Goal: Task Accomplishment & Management: Use online tool/utility

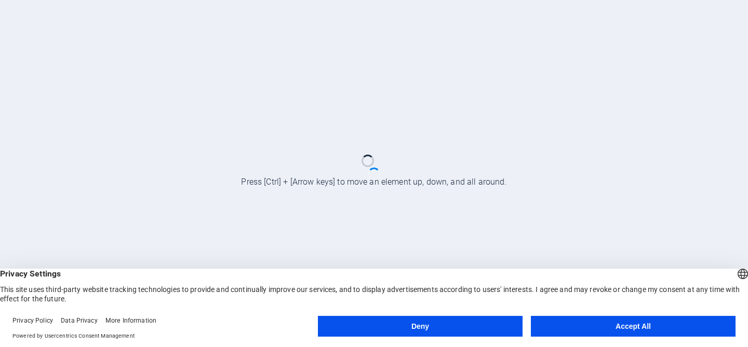
click at [676, 326] on button "Accept All" at bounding box center [633, 326] width 205 height 21
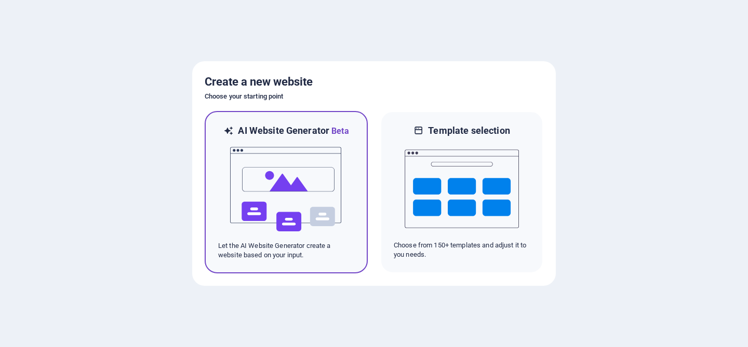
click at [272, 182] on img at bounding box center [286, 190] width 114 height 104
click at [278, 168] on img at bounding box center [286, 190] width 114 height 104
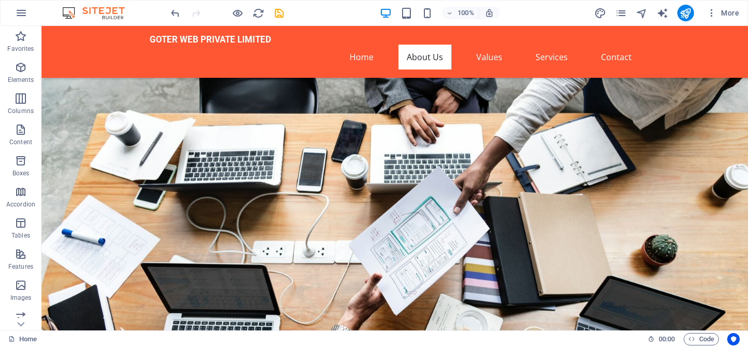
scroll to position [291, 0]
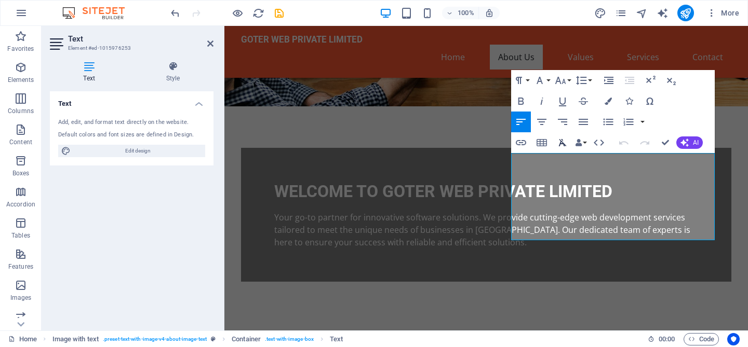
click at [553, 152] on button "Clear Formatting" at bounding box center [563, 142] width 20 height 21
drag, startPoint x: 522, startPoint y: 161, endPoint x: 636, endPoint y: 158, distance: 114.3
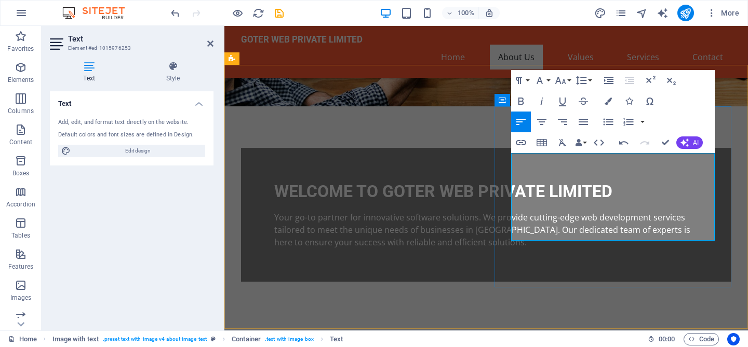
drag, startPoint x: 524, startPoint y: 158, endPoint x: 635, endPoint y: 159, distance: 111.2
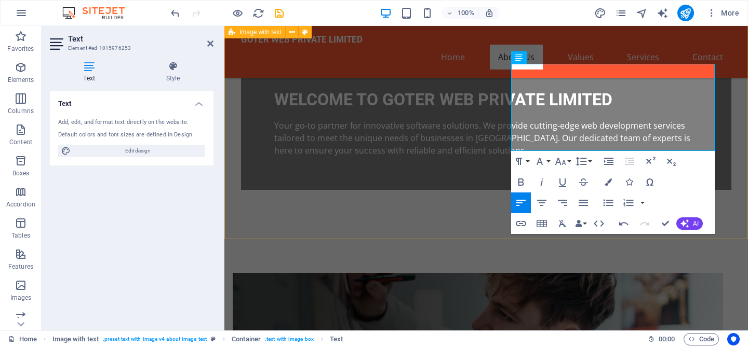
scroll to position [384, 0]
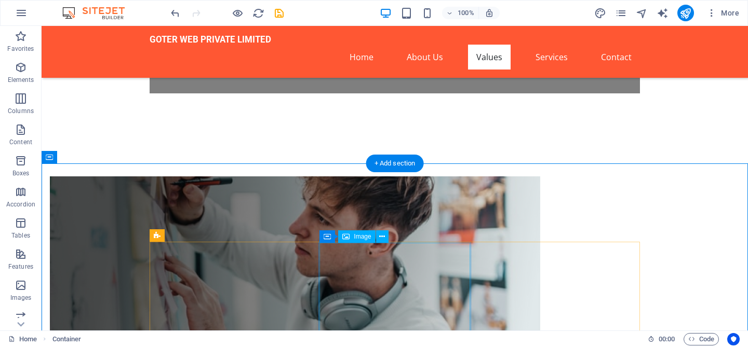
scroll to position [513, 0]
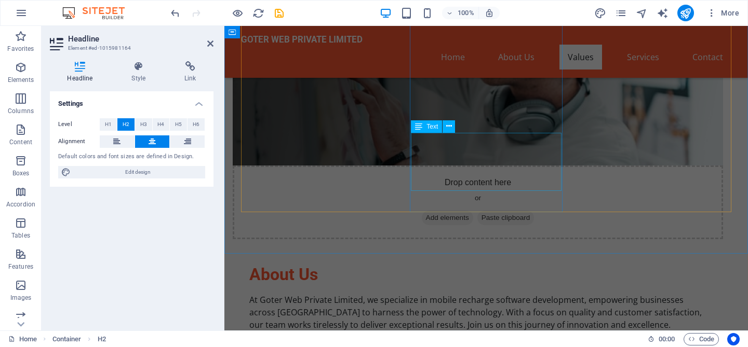
scroll to position [684, 0]
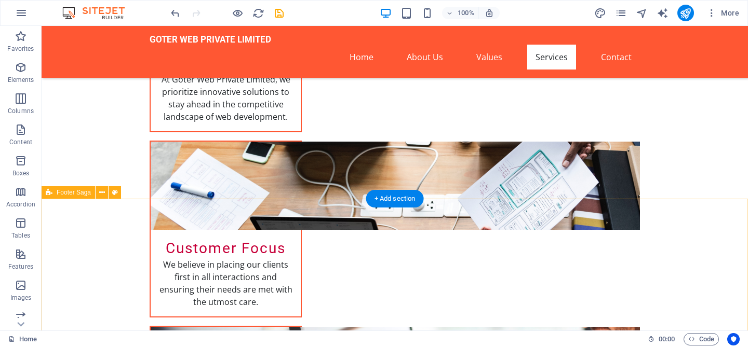
scroll to position [1224, 0]
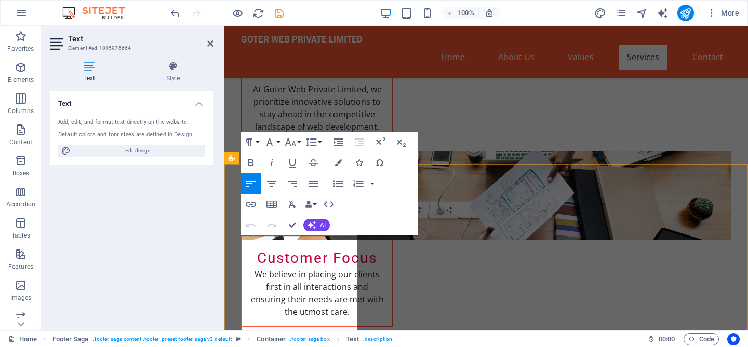
drag, startPoint x: 353, startPoint y: 244, endPoint x: 242, endPoint y: 243, distance: 111.2
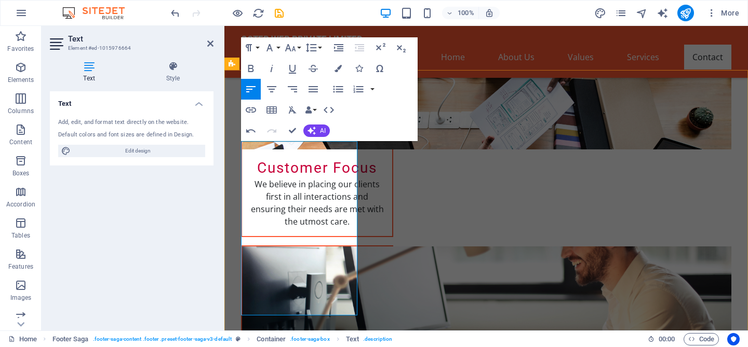
scroll to position [1294, 0]
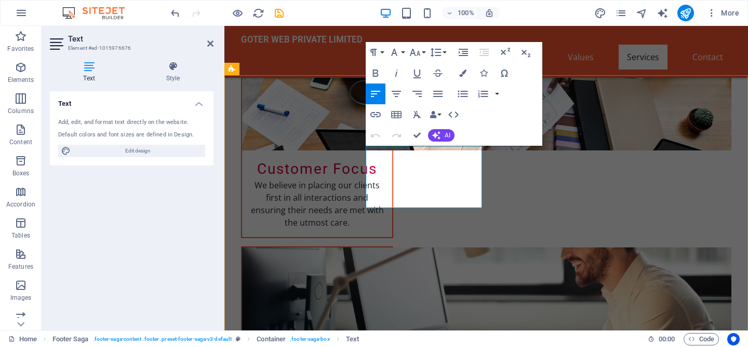
scroll to position [1021, 0]
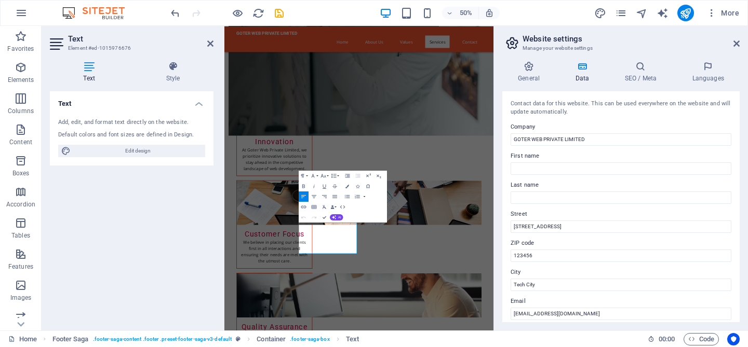
click at [558, 133] on label "Company" at bounding box center [621, 127] width 221 height 12
click at [558, 133] on input "GOTER WEB PRIVATE LIMITED" at bounding box center [621, 139] width 221 height 12
click at [558, 133] on label "Company" at bounding box center [621, 127] width 221 height 12
click at [558, 133] on input "GOTER WEB PRIVATE LIMITED" at bounding box center [621, 139] width 221 height 12
click at [558, 133] on label "Company" at bounding box center [621, 127] width 221 height 12
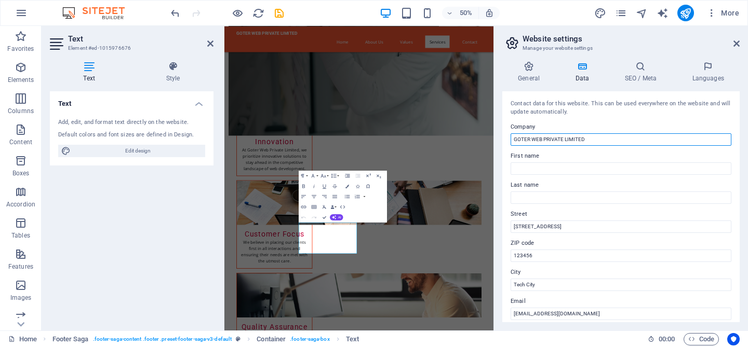
click at [558, 133] on input "GOTER WEB PRIVATE LIMITED" at bounding box center [621, 139] width 221 height 12
click at [545, 142] on input "GOTER WEB PRIVATE LIMITED" at bounding box center [621, 139] width 221 height 12
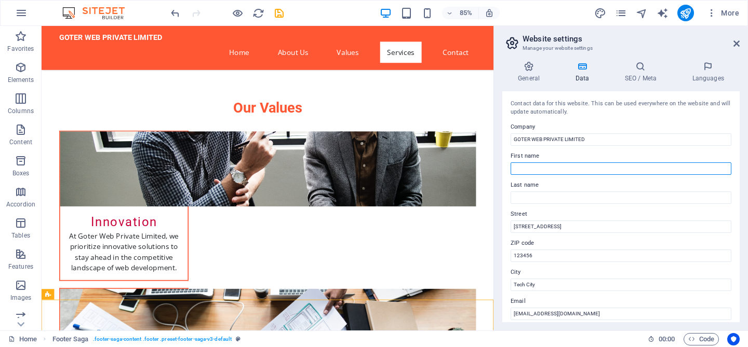
click at [534, 165] on input "First name" at bounding box center [621, 169] width 221 height 12
click at [510, 207] on div "Contact data for this website. This can be used everywhere on the website and w…" at bounding box center [620, 206] width 237 height 231
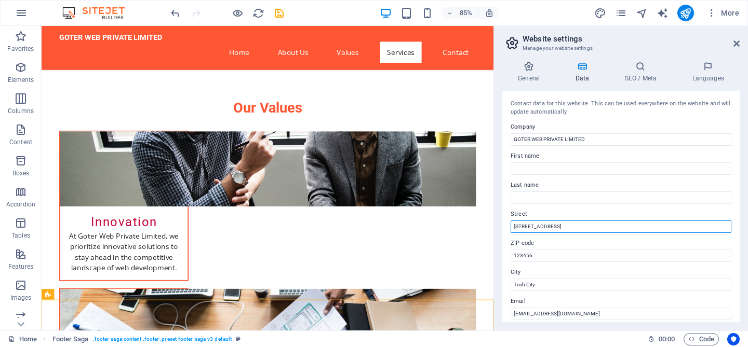
click at [528, 228] on input "123 Web Lane" at bounding box center [621, 227] width 221 height 12
click at [558, 226] on input "123 Web Lane" at bounding box center [621, 227] width 221 height 12
paste input "HD-434, NESCO IT Park, 10th Floor Building 4"
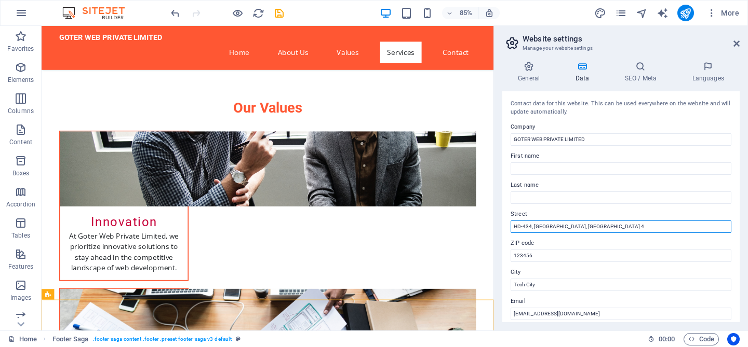
type input "HD-434, NESCO IT Park, 10th Floor Building 4,"
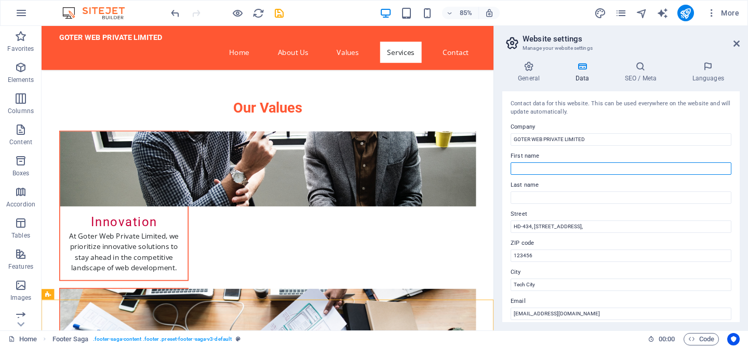
type input "Kamal"
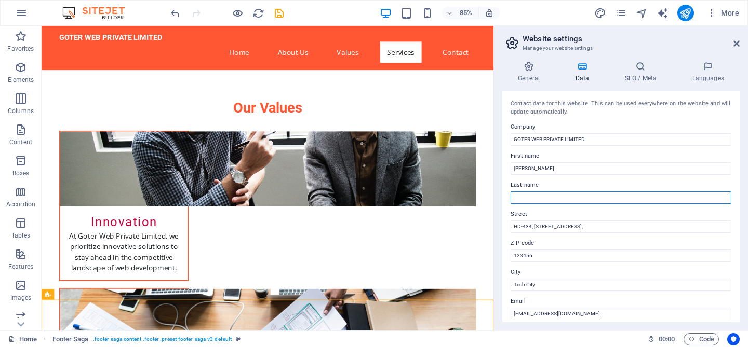
type input "Mahato"
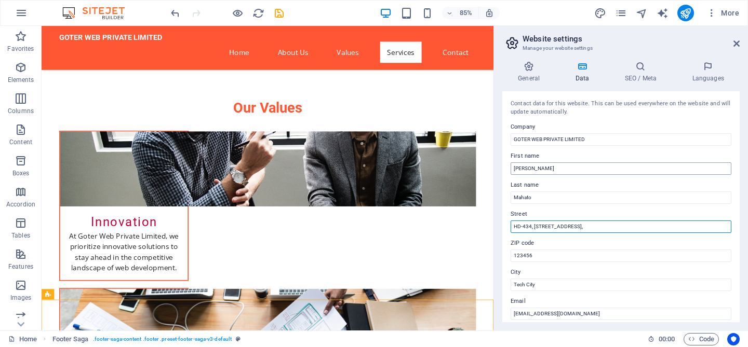
type input "HD-434, NESCO IT Park, 10th Floor Building 4,"
click at [545, 167] on input "Kamal" at bounding box center [621, 169] width 221 height 12
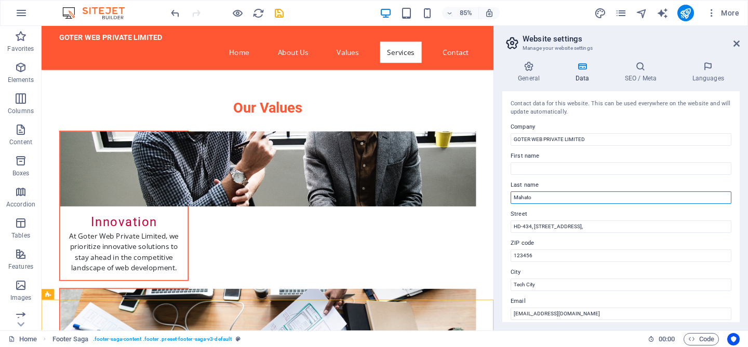
click at [554, 196] on input "Mahato" at bounding box center [621, 198] width 221 height 12
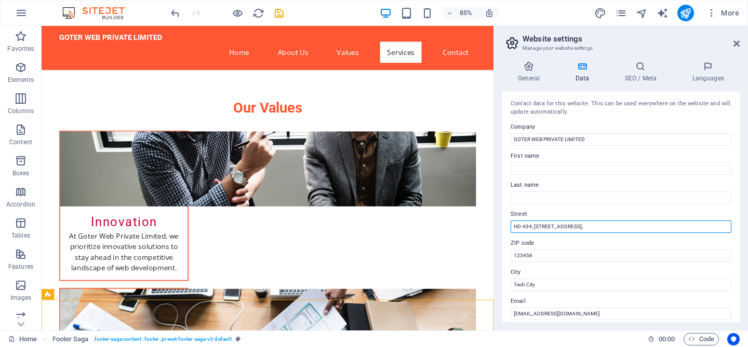
click at [625, 227] on input "HD-434, NESCO IT Park, 10th Floor Building 4," at bounding box center [621, 227] width 221 height 12
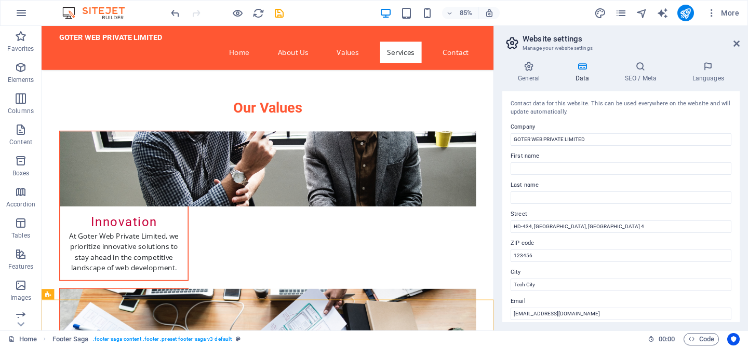
click at [628, 212] on label "Street" at bounding box center [621, 214] width 221 height 12
click at [628, 221] on input "HD-434, NESCO IT Park, 10th Floor Building 4" at bounding box center [621, 227] width 221 height 12
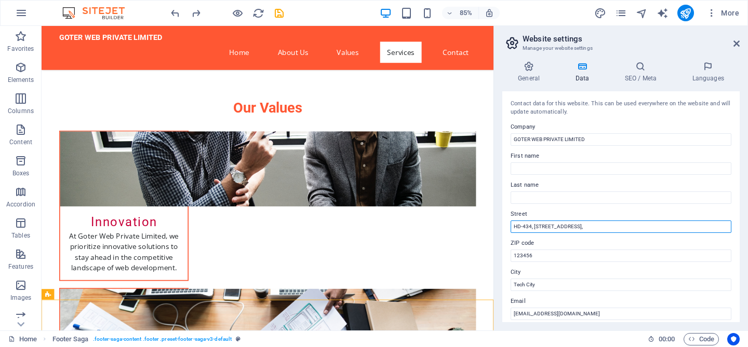
paste input "Western Express Highway, Goregaon East"
type input "HD-434, NESCO IT Park, 10th Floor Building 4, Western Express Highway, Goregaon…"
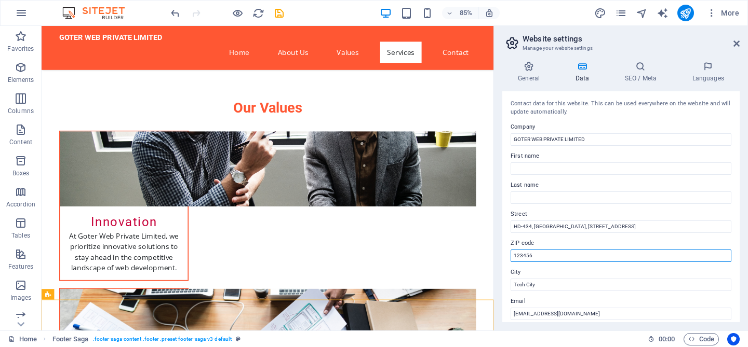
click at [543, 251] on input "123456" at bounding box center [621, 256] width 221 height 12
paste input "400063"
type input "400063"
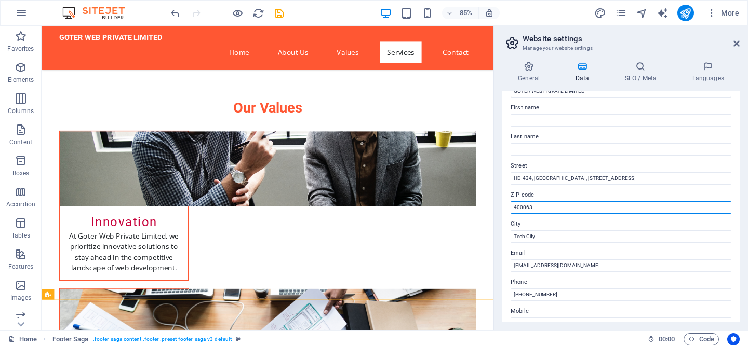
scroll to position [51, 0]
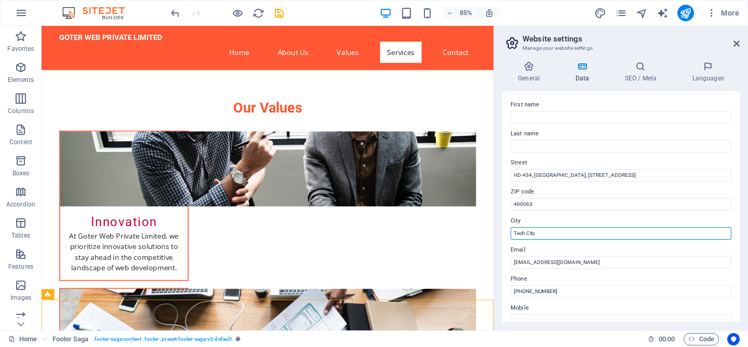
click at [555, 236] on input "Tech City" at bounding box center [621, 233] width 221 height 12
paste input "Mumbai"
type input "Mumbai"
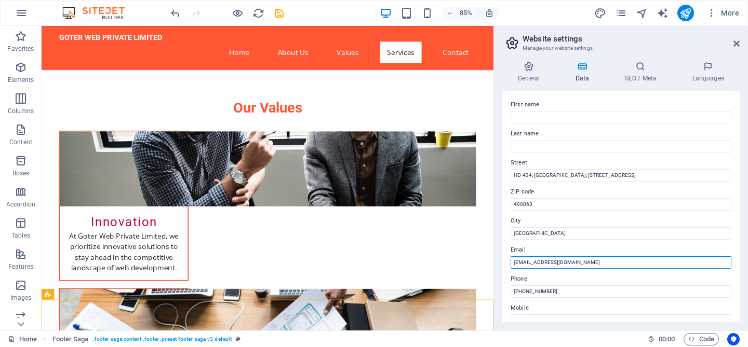
click at [539, 261] on input "info@goterweb.com" at bounding box center [621, 263] width 221 height 12
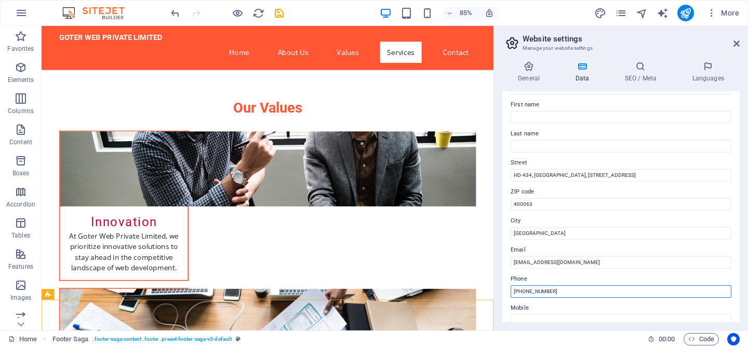
click at [544, 289] on input "+91 12345 67890" at bounding box center [621, 292] width 221 height 12
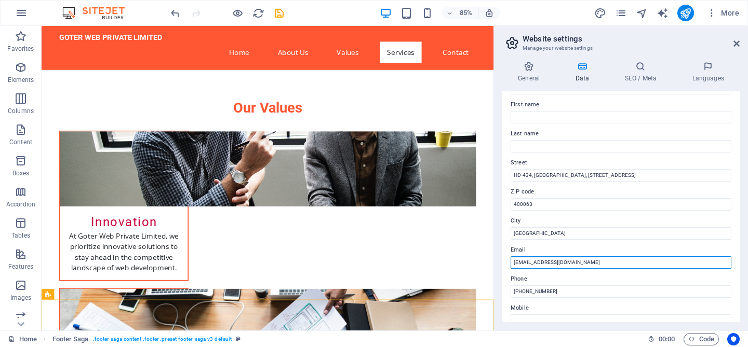
click at [533, 263] on input "info@goterweb.com" at bounding box center [621, 263] width 221 height 12
click at [573, 264] on input "info@goterweb.com" at bounding box center [621, 263] width 221 height 12
drag, startPoint x: 573, startPoint y: 264, endPoint x: 528, endPoint y: 263, distance: 45.2
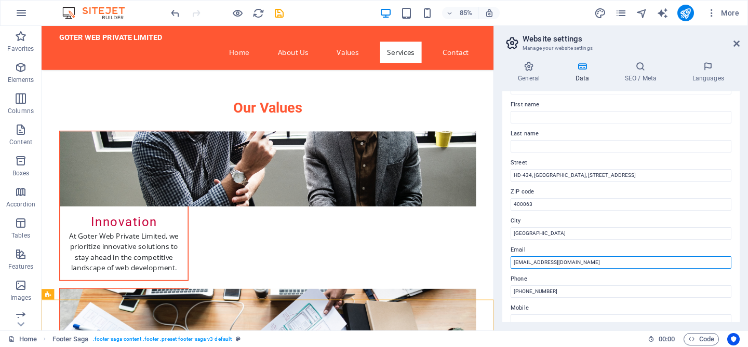
click at [528, 263] on input "info@goterweb.com" at bounding box center [621, 263] width 221 height 12
type input "info@goterpay.com"
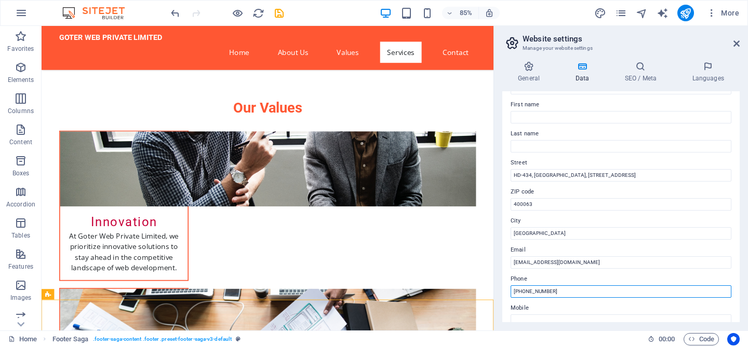
click at [539, 287] on input "+91 12345 67890" at bounding box center [621, 292] width 221 height 12
drag, startPoint x: 525, startPoint y: 293, endPoint x: 584, endPoint y: 289, distance: 59.4
click at [584, 289] on input "+91 12345 67890" at bounding box center [621, 292] width 221 height 12
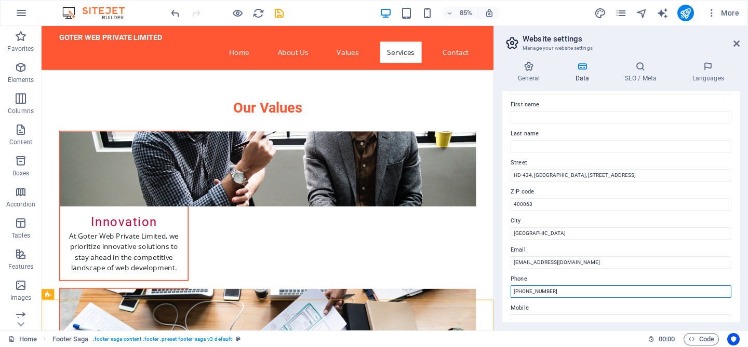
drag, startPoint x: 558, startPoint y: 290, endPoint x: 525, endPoint y: 292, distance: 32.8
click at [525, 292] on input "+91 12345 67890" at bounding box center [621, 292] width 221 height 12
paste input "9004388135"
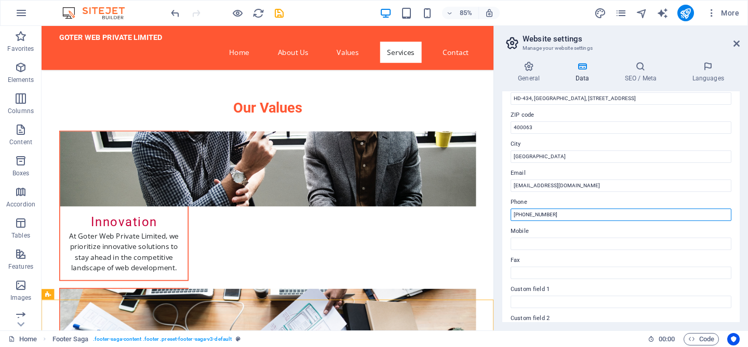
scroll to position [145, 0]
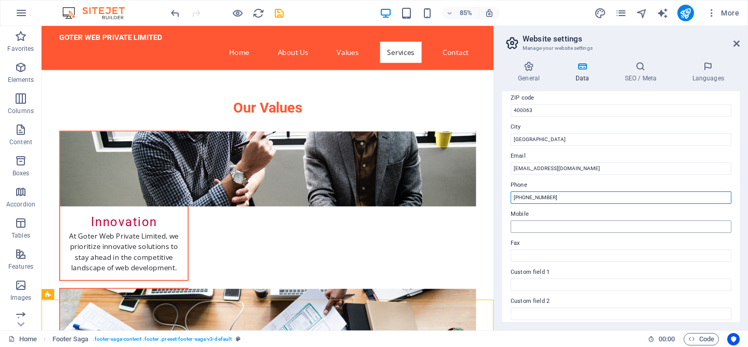
type input "+91 9004388135"
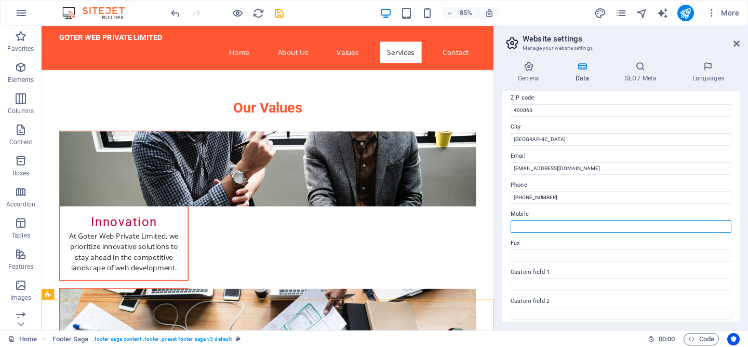
click at [545, 225] on input "Mobile" at bounding box center [621, 227] width 221 height 12
click at [516, 247] on label "Fax" at bounding box center [621, 243] width 221 height 12
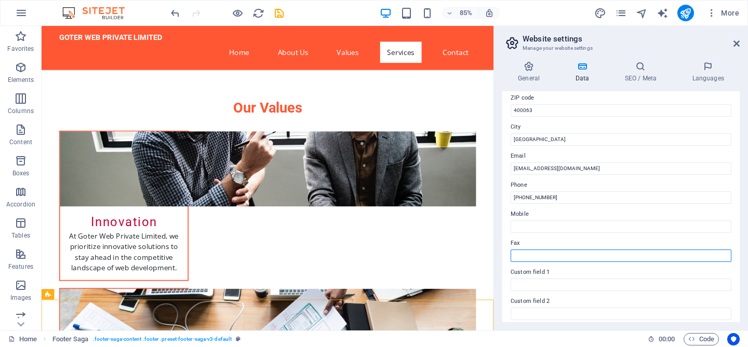
click at [516, 250] on input "Fax" at bounding box center [621, 256] width 221 height 12
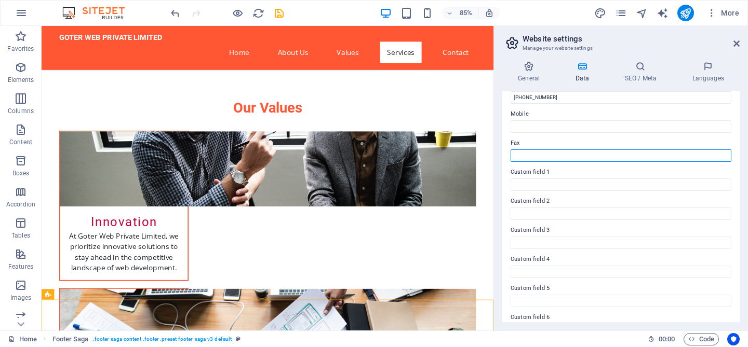
scroll to position [267, 0]
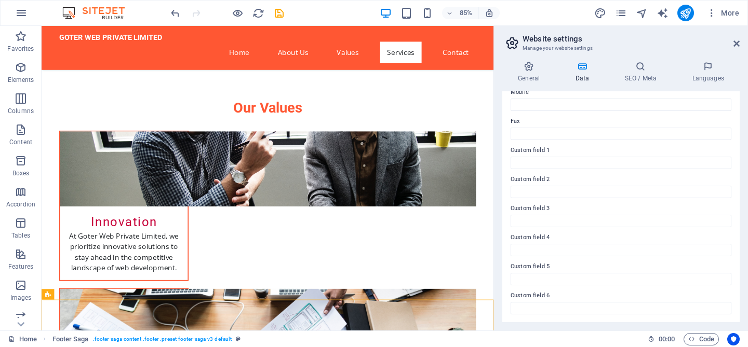
click at [586, 62] on icon at bounding box center [581, 66] width 45 height 10
click at [627, 66] on icon at bounding box center [640, 66] width 63 height 10
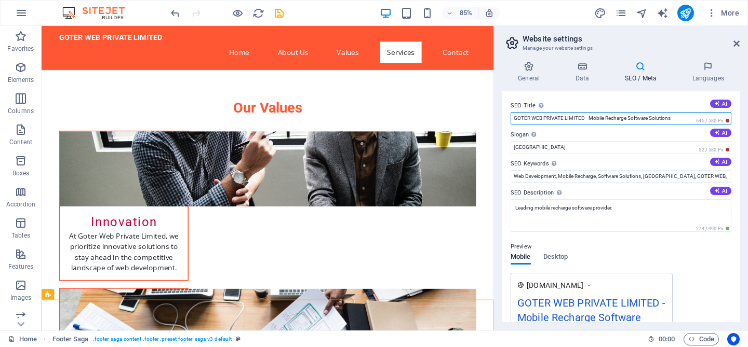
drag, startPoint x: 583, startPoint y: 119, endPoint x: 503, endPoint y: 122, distance: 80.5
click at [503, 122] on div "SEO Title The title of your website - make it something that stands out in sear…" at bounding box center [620, 206] width 237 height 231
paste input "oter Web Private Limited"
type input "Goter Web Private Limited - Mobile Recharge Software Solutions"
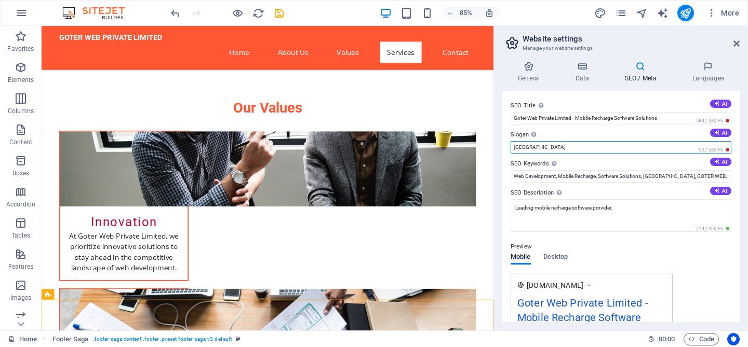
click at [535, 145] on input "Berlin" at bounding box center [621, 147] width 221 height 12
click at [721, 132] on button "AI" at bounding box center [720, 133] width 21 height 8
type input "Empowering Business Growth with Innovation & Quality"
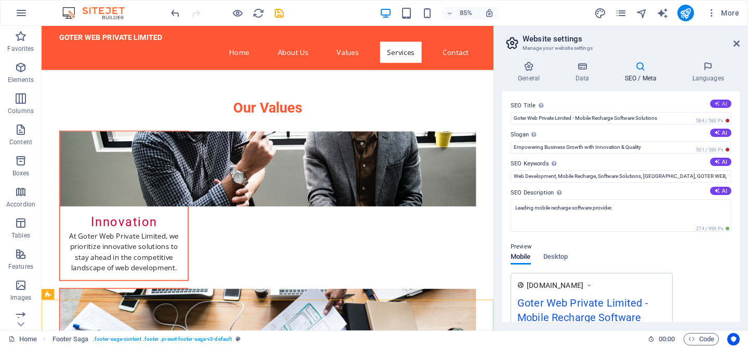
click at [714, 101] on icon at bounding box center [717, 104] width 6 height 6
type input "Top Mobile Recharge Software"
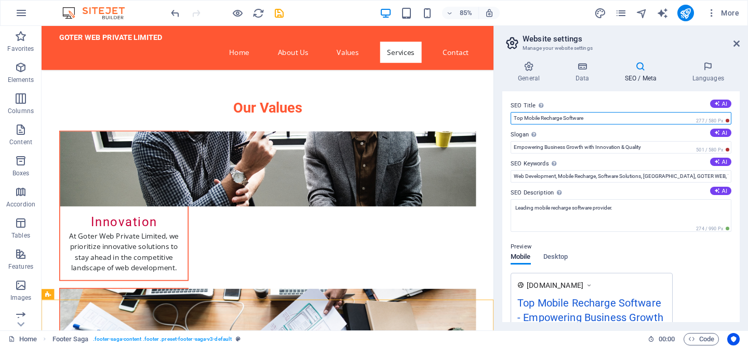
click at [515, 121] on input "Top Mobile Recharge Software" at bounding box center [621, 118] width 221 height 12
click at [513, 118] on input "Top Mobile Recharge Software" at bounding box center [621, 118] width 221 height 12
click at [600, 113] on input "Top Mobile Recharge Software" at bounding box center [621, 118] width 221 height 12
click at [513, 119] on input "Top Mobile Recharge Software" at bounding box center [621, 118] width 221 height 12
click at [714, 158] on button "AI" at bounding box center [720, 162] width 21 height 8
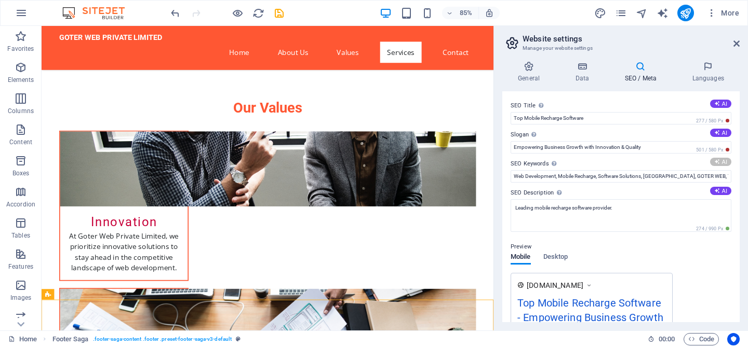
type input "mobile recharge software, web development services, custom software solutions, …"
click at [717, 193] on icon at bounding box center [717, 191] width 6 height 6
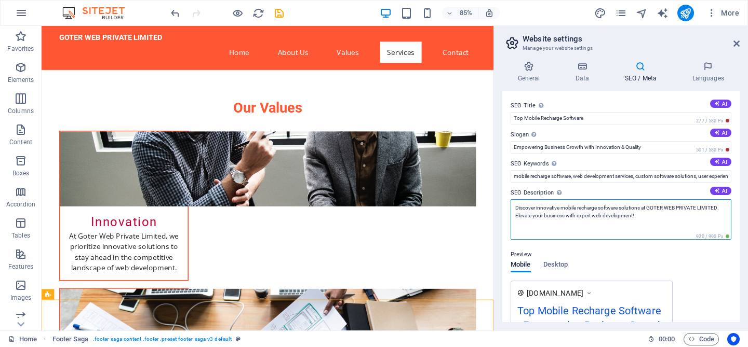
drag, startPoint x: 649, startPoint y: 208, endPoint x: 720, endPoint y: 207, distance: 70.6
click at [720, 207] on textarea "Discover innovative mobile recharge software solutions at GOTER WEB PRIVATE LIM…" at bounding box center [621, 219] width 221 height 41
paste textarea "oter Web Private Limited"
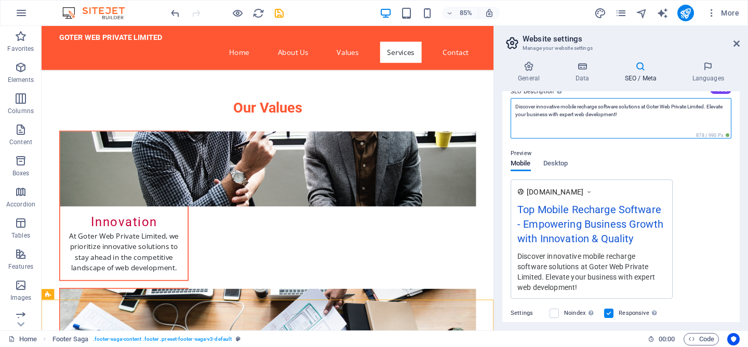
scroll to position [100, 0]
type textarea "Discover innovative mobile recharge software solutions at Goter Web Private Lim…"
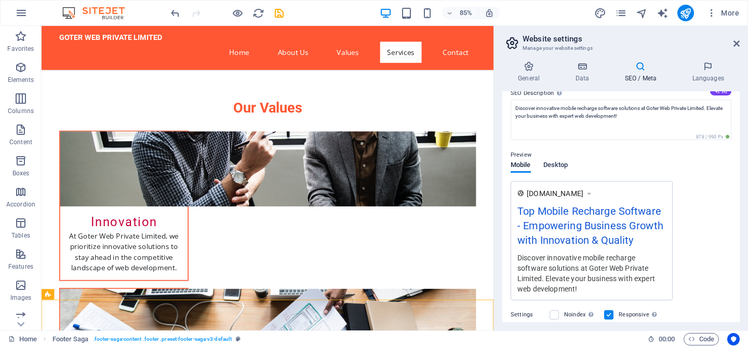
click at [560, 165] on div "Mobile Desktop" at bounding box center [539, 172] width 57 height 20
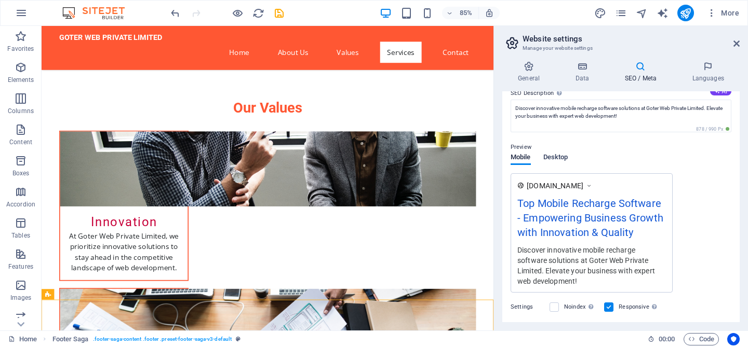
click at [556, 159] on span "Desktop" at bounding box center [555, 158] width 25 height 15
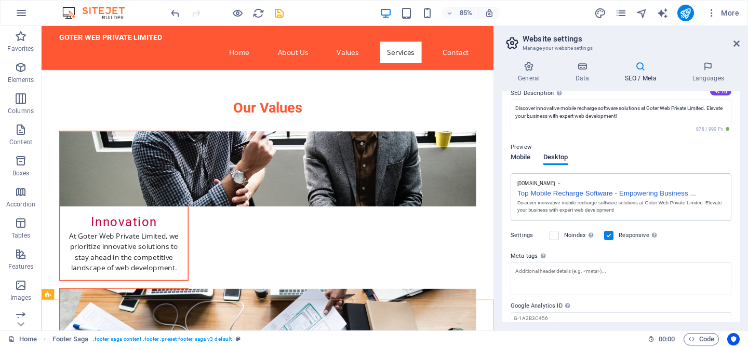
click at [524, 159] on span "Mobile" at bounding box center [521, 158] width 20 height 15
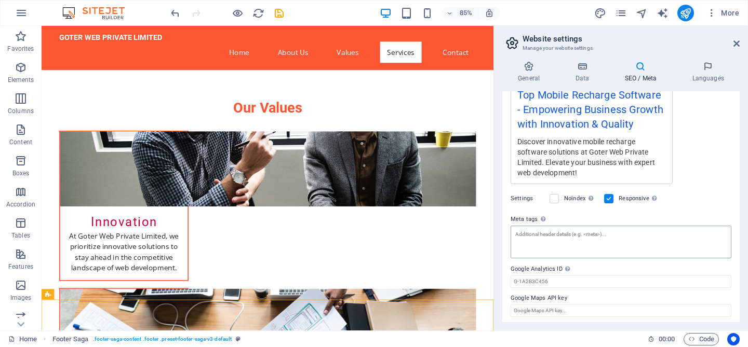
scroll to position [211, 0]
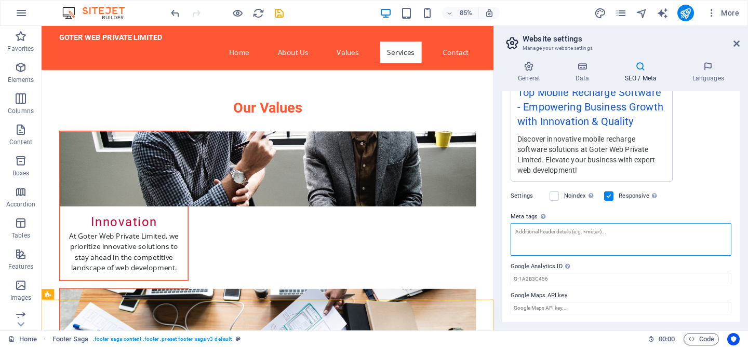
click at [571, 243] on textarea "Meta tags Enter HTML code here that will be placed inside the tags of your webs…" at bounding box center [621, 239] width 221 height 33
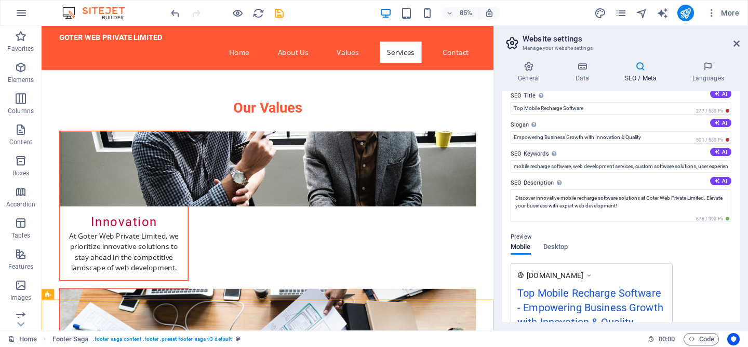
scroll to position [0, 0]
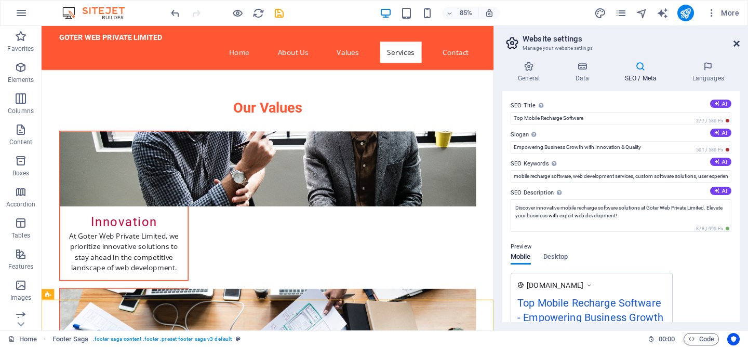
click at [736, 41] on icon at bounding box center [736, 43] width 6 height 8
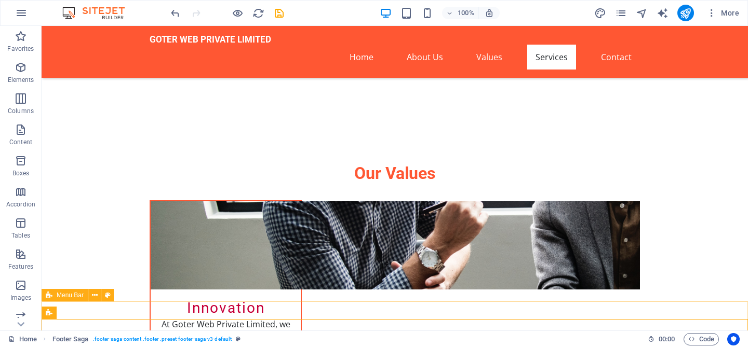
scroll to position [957, 0]
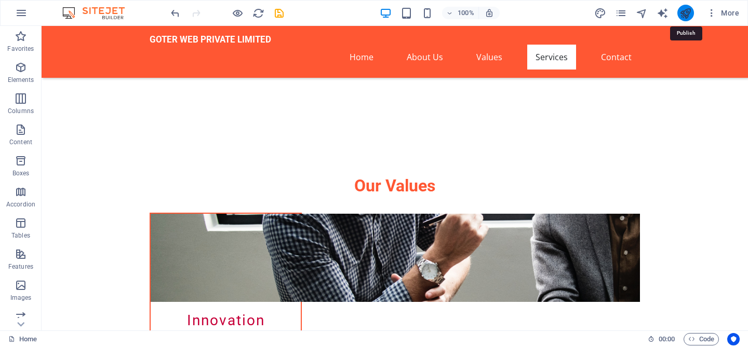
click at [684, 9] on icon "publish" at bounding box center [685, 13] width 12 height 12
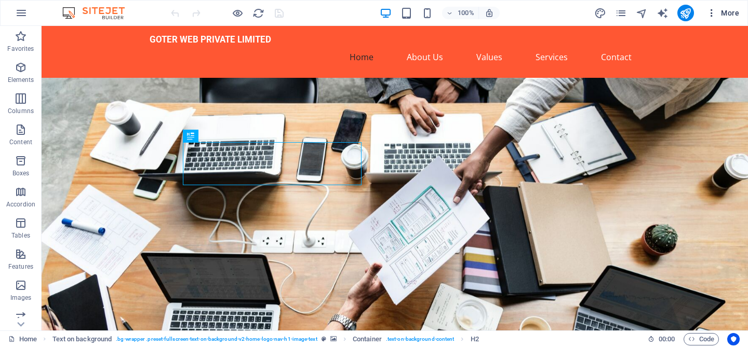
click at [712, 14] on icon "button" at bounding box center [711, 13] width 10 height 10
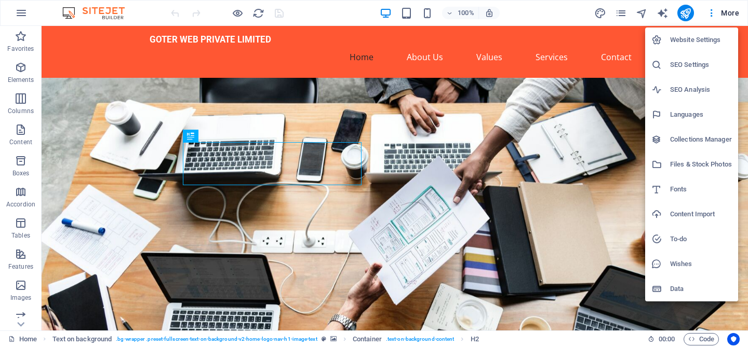
click at [729, 10] on div at bounding box center [374, 173] width 748 height 347
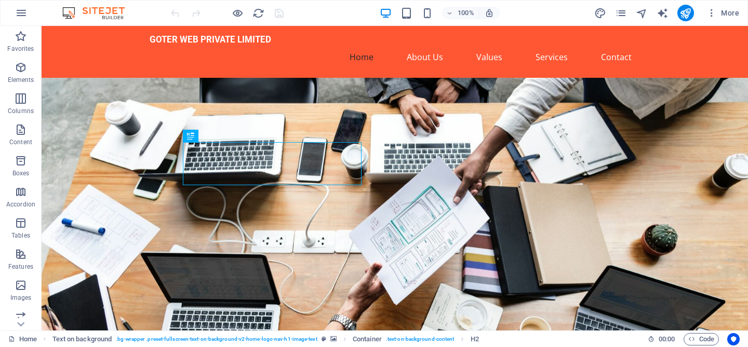
click at [729, 10] on span "More" at bounding box center [722, 13] width 33 height 10
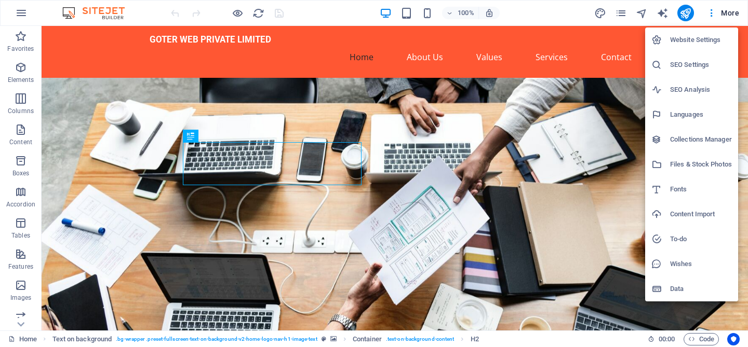
click at [729, 10] on div at bounding box center [374, 173] width 748 height 347
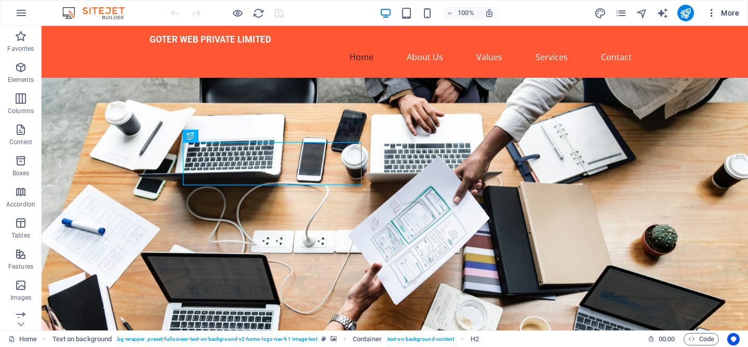
click at [714, 11] on icon "button" at bounding box center [711, 13] width 10 height 10
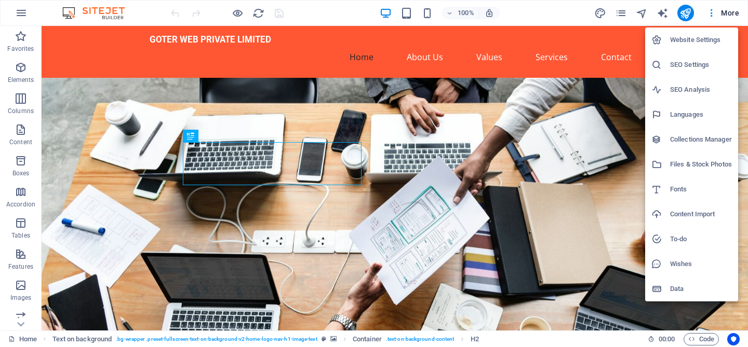
click at [732, 8] on div at bounding box center [374, 173] width 748 height 347
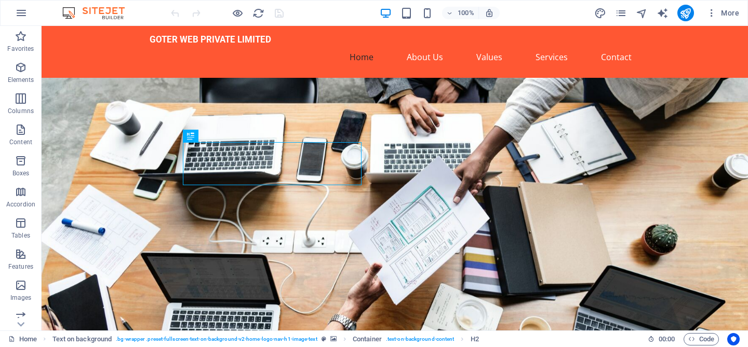
click at [693, 6] on div at bounding box center [685, 13] width 17 height 17
click at [663, 13] on icon "text_generator" at bounding box center [663, 13] width 12 height 12
select select "English"
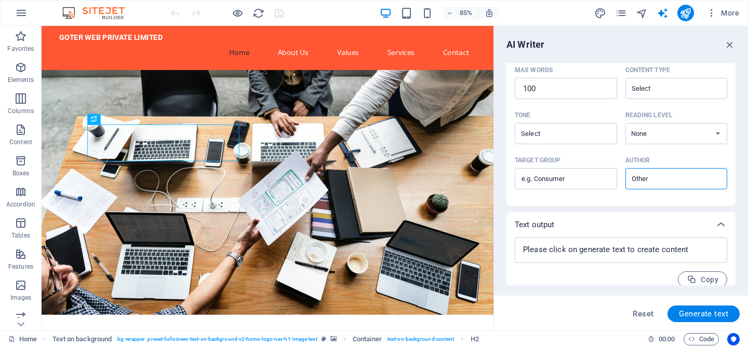
scroll to position [271, 0]
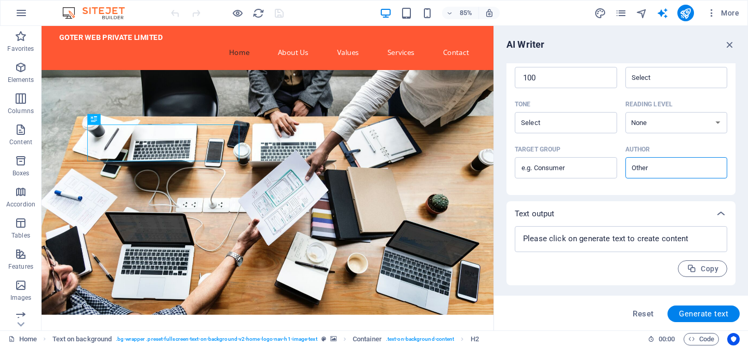
click at [458, 257] on figure at bounding box center [308, 222] width 532 height 288
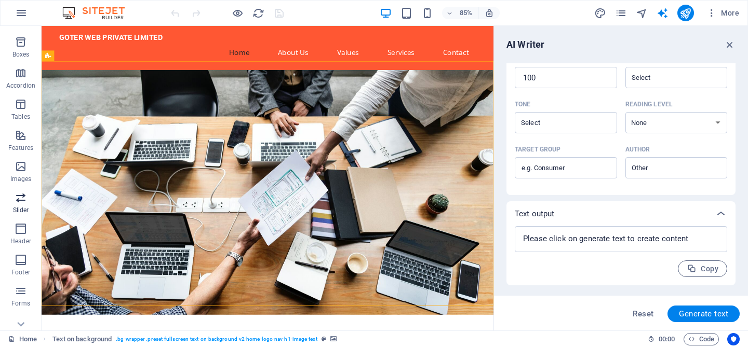
scroll to position [163, 0]
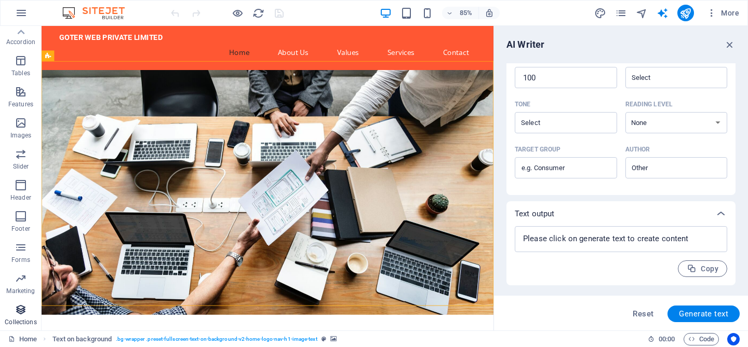
click at [20, 306] on icon "button" at bounding box center [21, 310] width 12 height 12
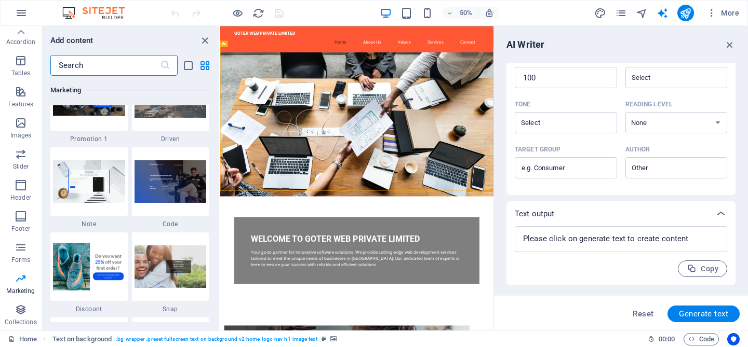
scroll to position [8960, 0]
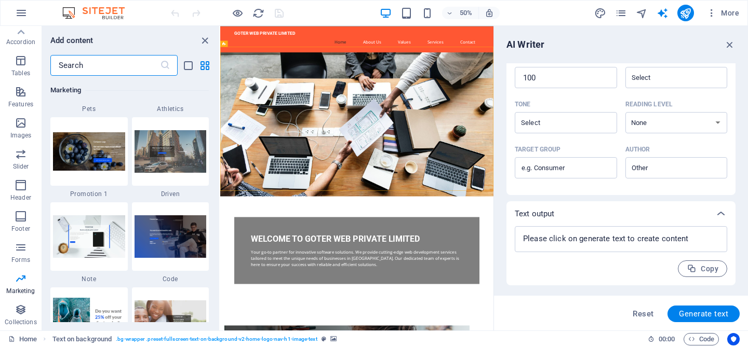
click at [211, 33] on div "Add content ​ Favorites 1 Star Headline 1 Star Container Elements 1 Star Headli…" at bounding box center [130, 178] width 177 height 305
click at [204, 38] on icon "close panel" at bounding box center [205, 41] width 12 height 12
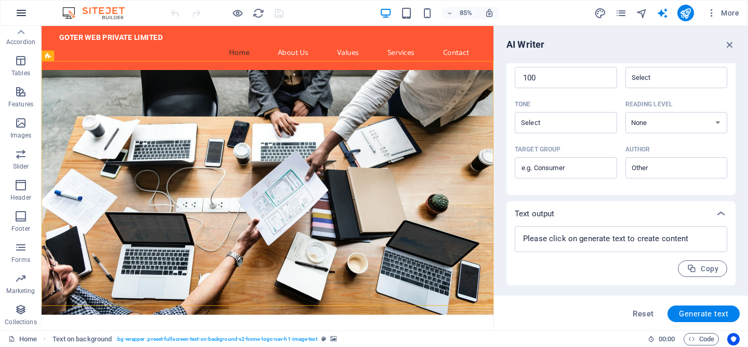
click at [18, 15] on icon "button" at bounding box center [21, 13] width 12 height 12
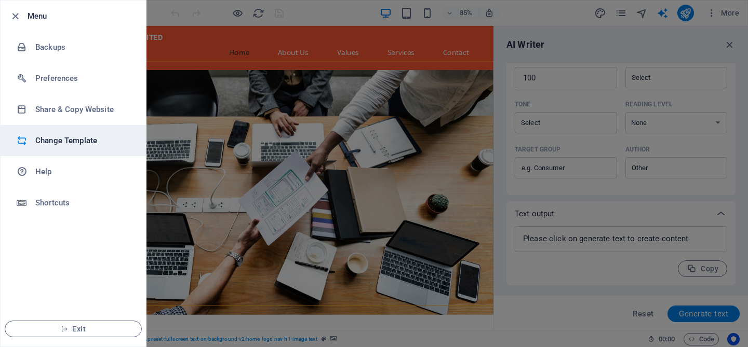
click at [61, 136] on h6 "Change Template" at bounding box center [83, 141] width 96 height 12
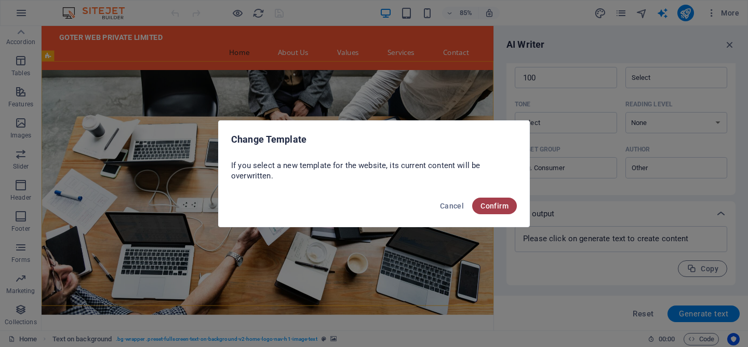
click at [493, 203] on span "Confirm" at bounding box center [494, 206] width 28 height 8
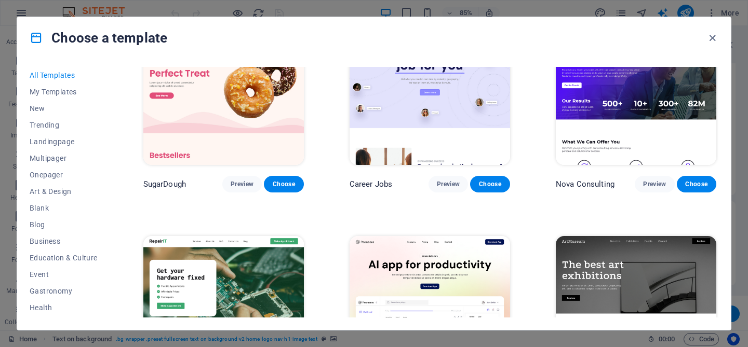
scroll to position [0, 0]
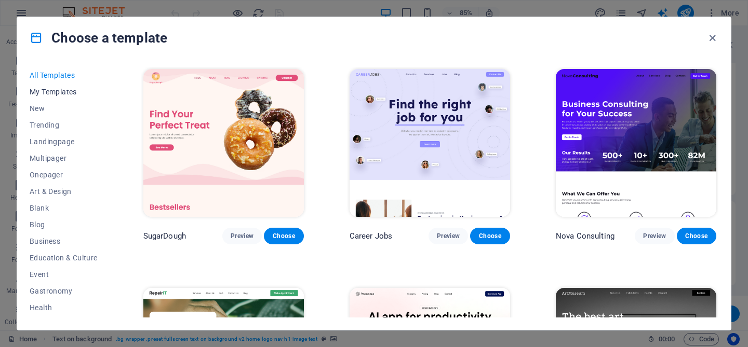
click at [45, 96] on button "My Templates" at bounding box center [64, 92] width 68 height 17
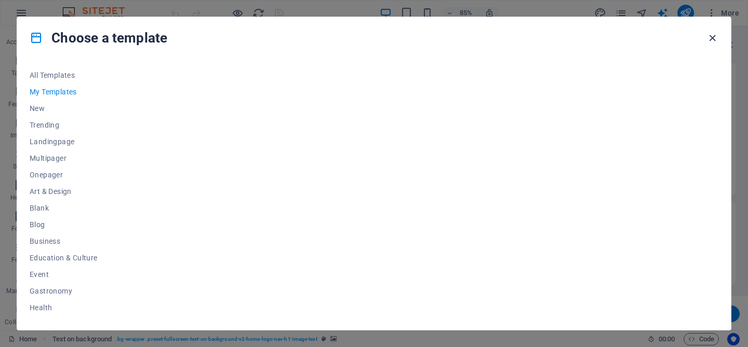
click at [712, 36] on icon "button" at bounding box center [712, 38] width 12 height 12
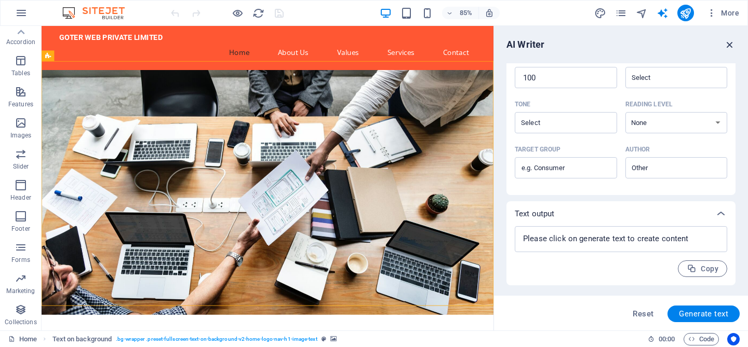
click at [728, 39] on icon "button" at bounding box center [729, 44] width 11 height 11
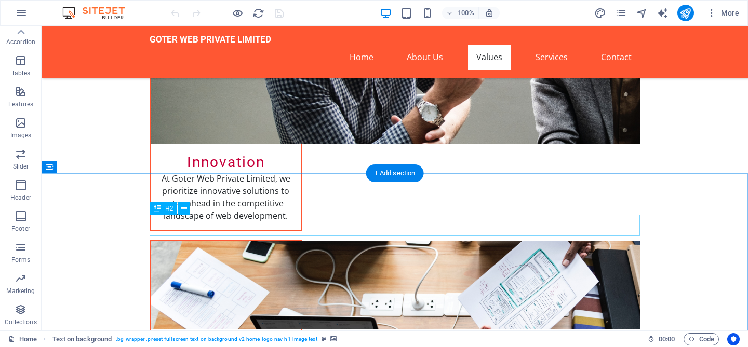
scroll to position [1326, 0]
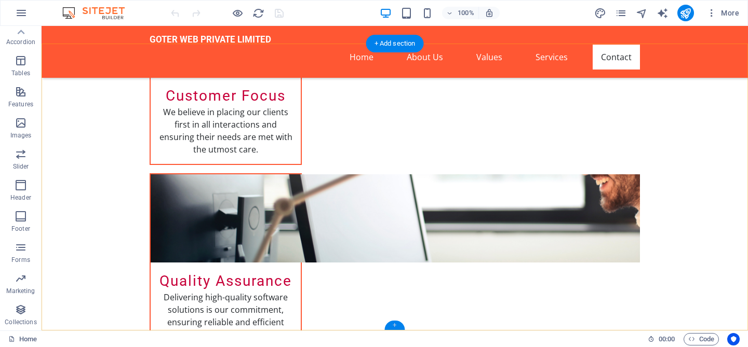
click at [396, 324] on div "+" at bounding box center [394, 325] width 20 height 9
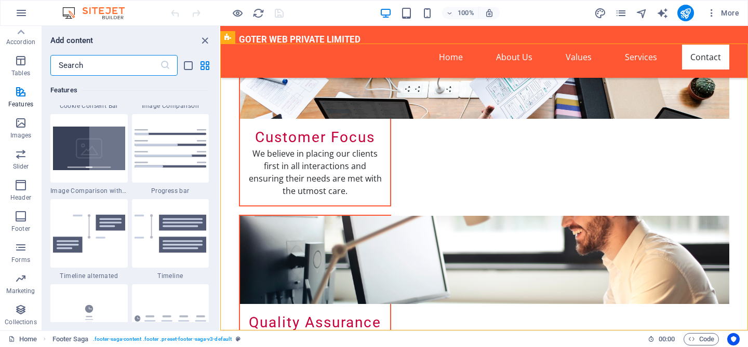
scroll to position [4362, 0]
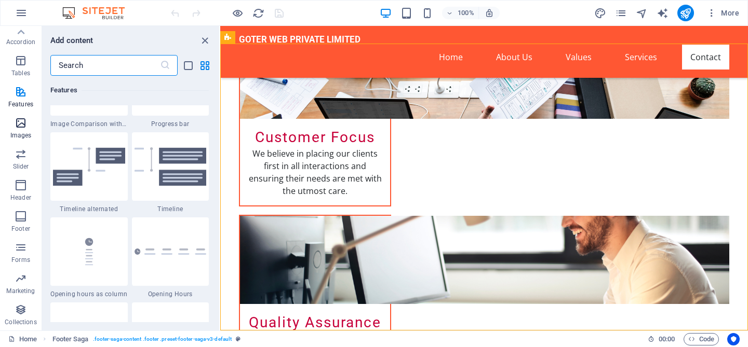
click at [28, 137] on p "Images" at bounding box center [20, 135] width 21 height 8
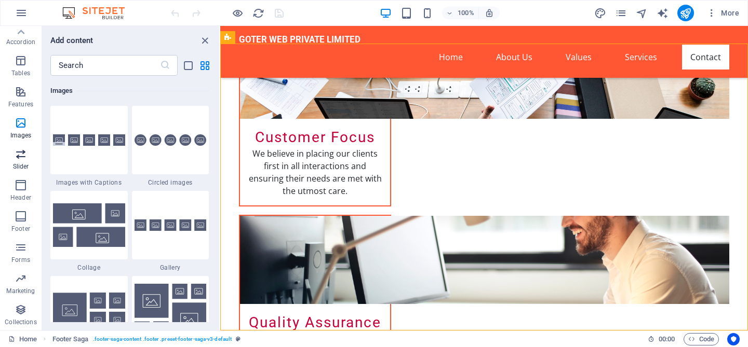
scroll to position [5267, 0]
click at [22, 224] on span "Footer" at bounding box center [21, 222] width 42 height 25
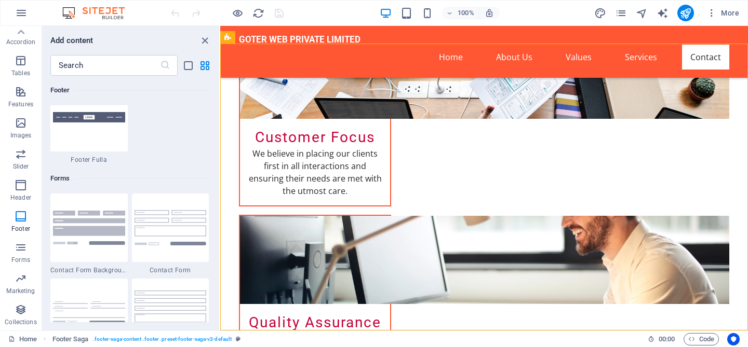
scroll to position [7524, 0]
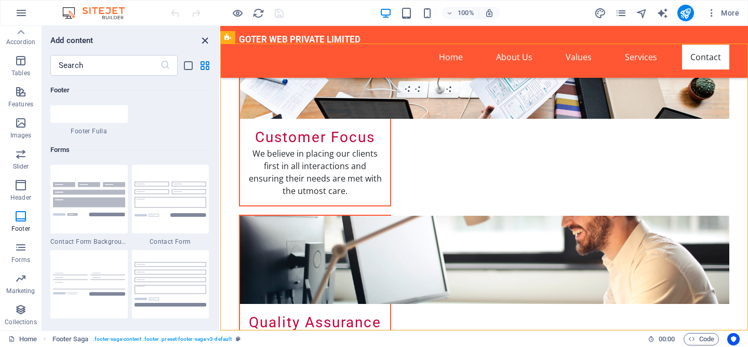
click at [205, 39] on icon "close panel" at bounding box center [205, 41] width 12 height 12
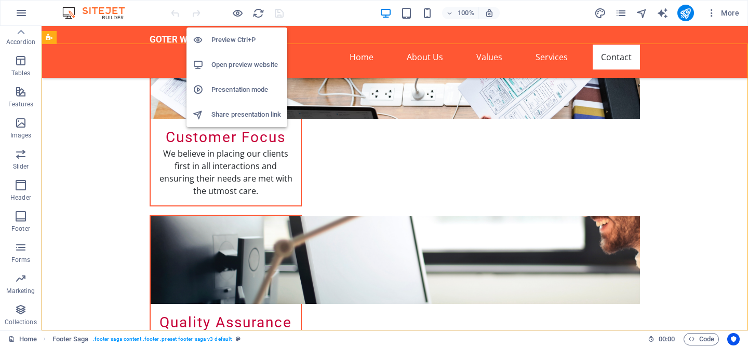
click at [234, 38] on h6 "Preview Ctrl+P" at bounding box center [246, 40] width 70 height 12
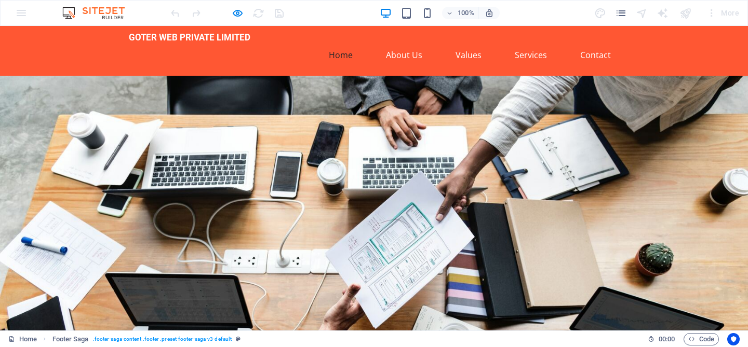
scroll to position [0, 0]
